Goal: Task Accomplishment & Management: Complete application form

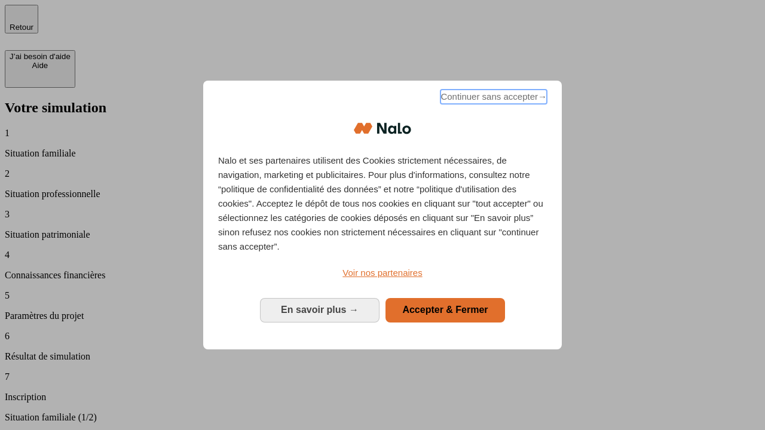
click at [493, 99] on span "Continuer sans accepter →" at bounding box center [494, 97] width 106 height 14
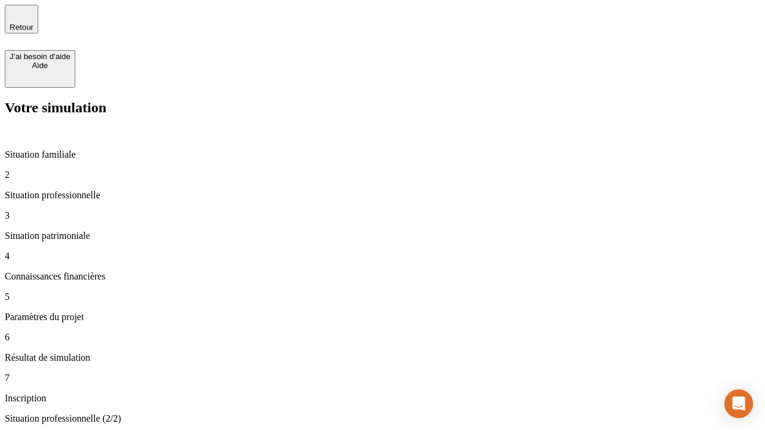
type input "30 000"
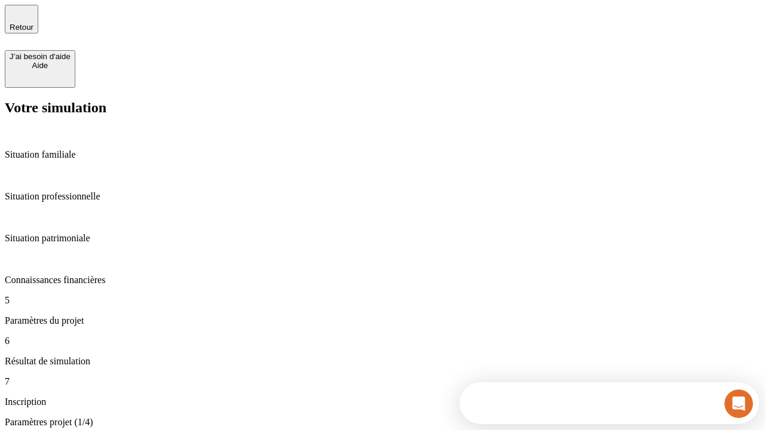
type input "25"
type input "64"
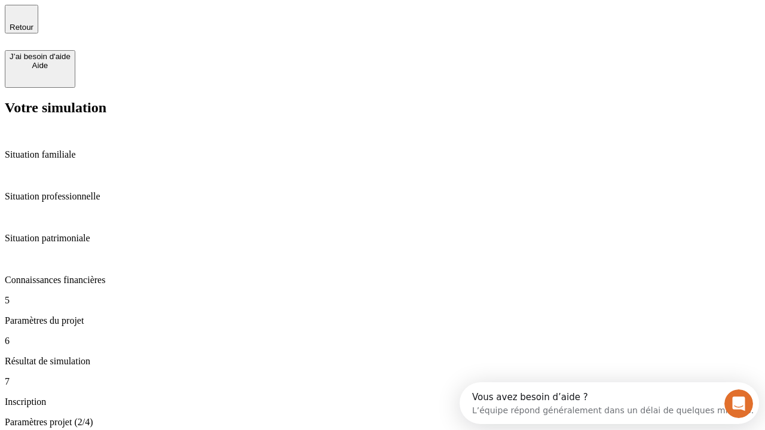
type input "1 000"
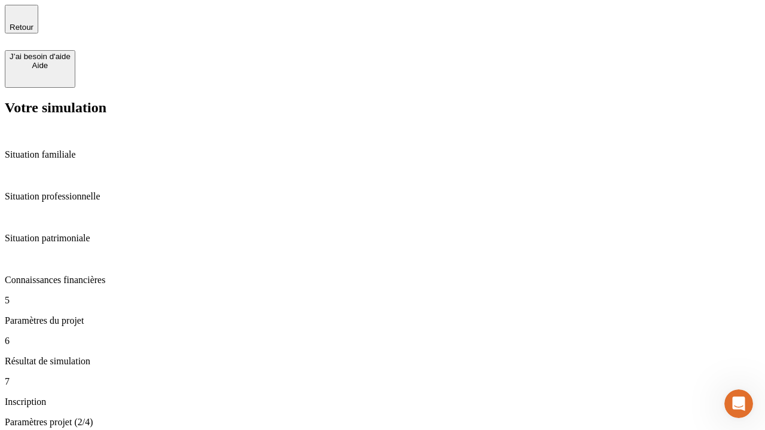
type input "640"
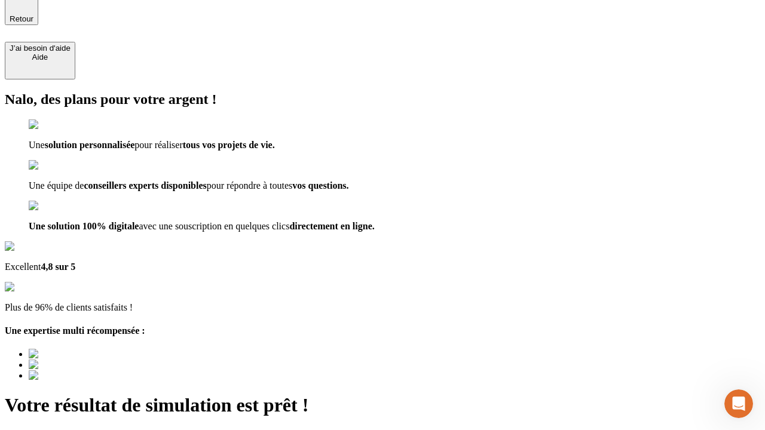
type input "[EMAIL_ADDRESS][PERSON_NAME][DOMAIN_NAME]"
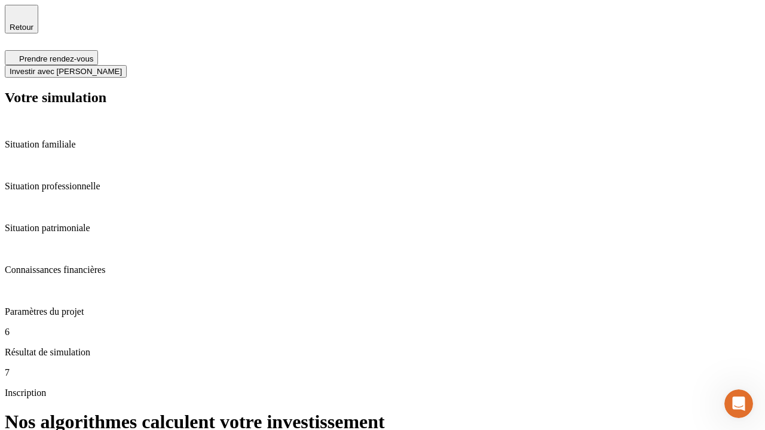
scroll to position [5, 0]
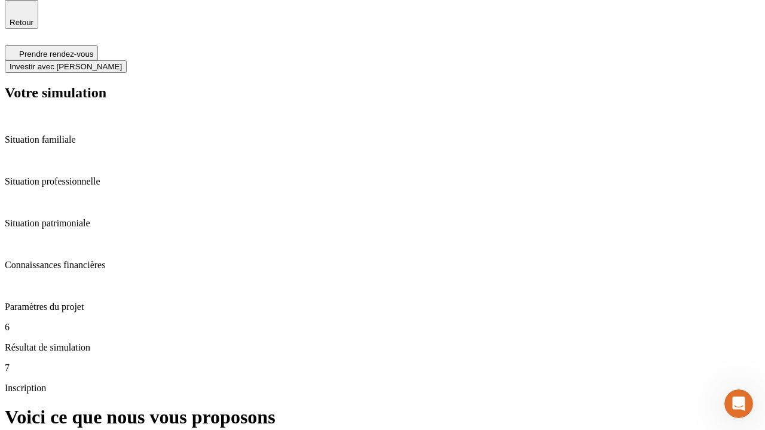
click at [122, 62] on span "Investir avec [PERSON_NAME]" at bounding box center [66, 66] width 112 height 9
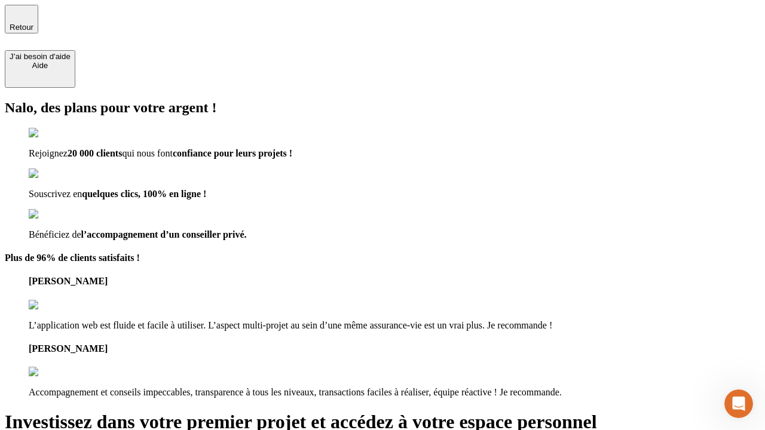
type input "[PERSON_NAME][EMAIL_ADDRESS][DOMAIN_NAME]"
